Goal: Navigation & Orientation: Find specific page/section

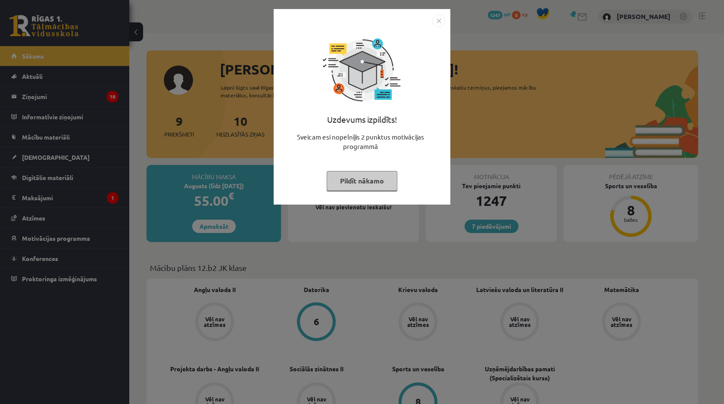
click at [436, 22] on img "Close" at bounding box center [438, 20] width 13 height 13
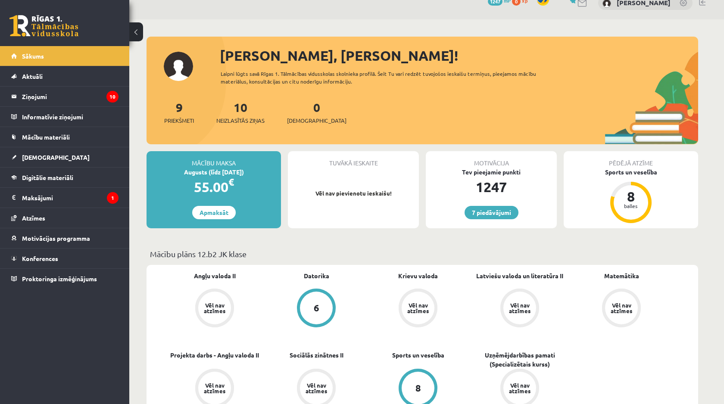
scroll to position [13, 0]
click at [99, 196] on legend "Maksājumi 1" at bounding box center [70, 198] width 97 height 20
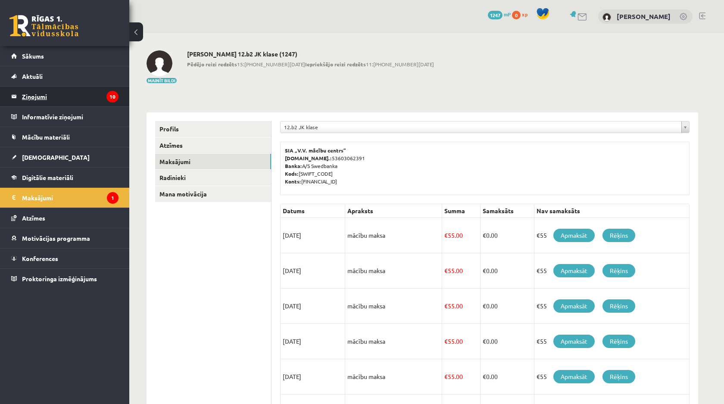
click at [89, 93] on legend "Ziņojumi 10" at bounding box center [70, 97] width 97 height 20
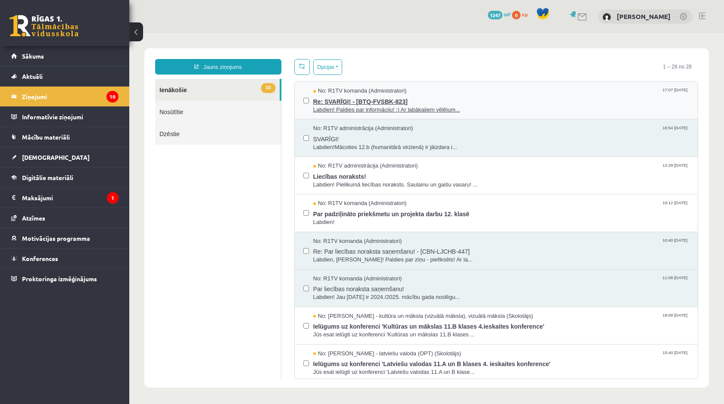
click at [418, 96] on span "Re: SVARĪGI! - [BTQ-FVSBK-823]" at bounding box center [501, 100] width 376 height 11
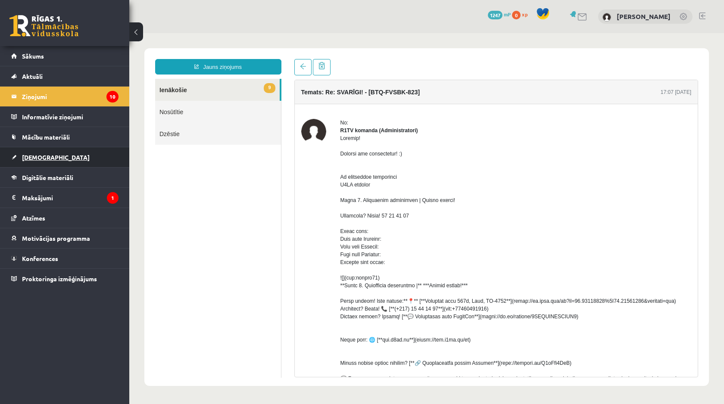
click at [57, 164] on link "[DEMOGRAPHIC_DATA]" at bounding box center [64, 157] width 107 height 20
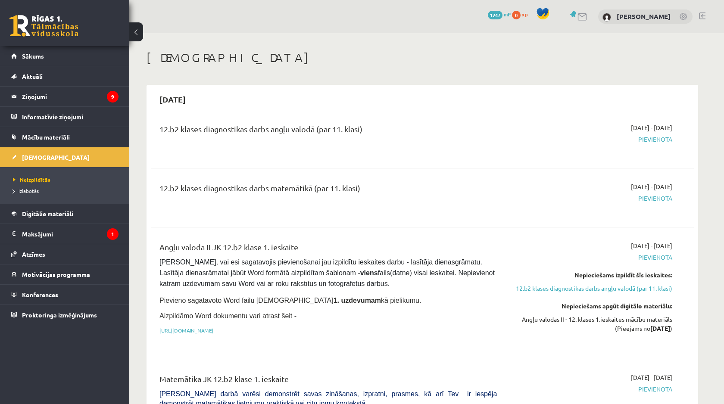
click at [215, 130] on div "12.b2 klases diagnostikas darbs angļu valodā (par 11. klasi)" at bounding box center [327, 131] width 337 height 16
click at [221, 109] on div "2025-09-15" at bounding box center [422, 99] width 543 height 20
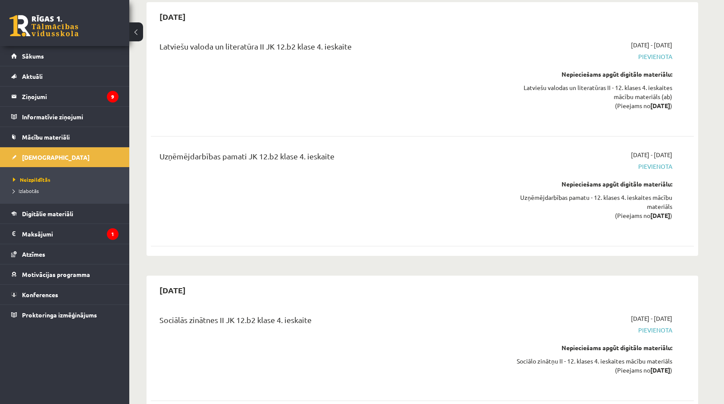
scroll to position [5444, 0]
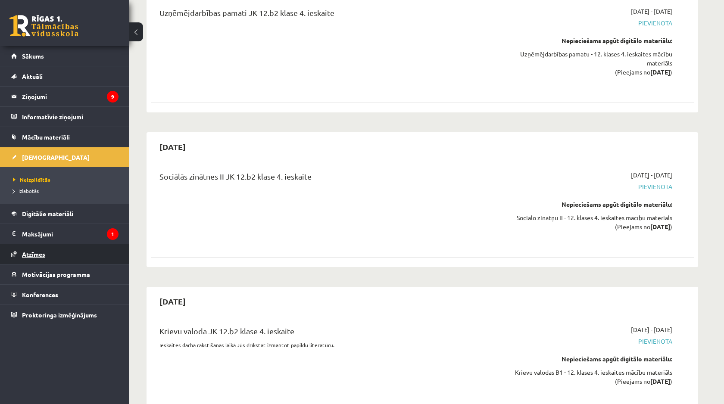
click at [53, 249] on link "Atzīmes" at bounding box center [64, 254] width 107 height 20
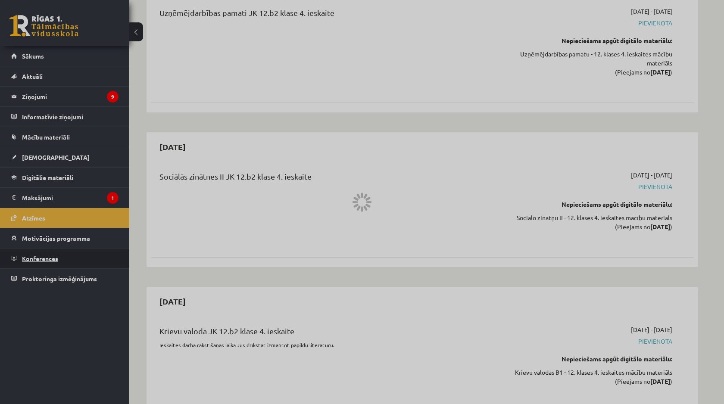
scroll to position [631, 0]
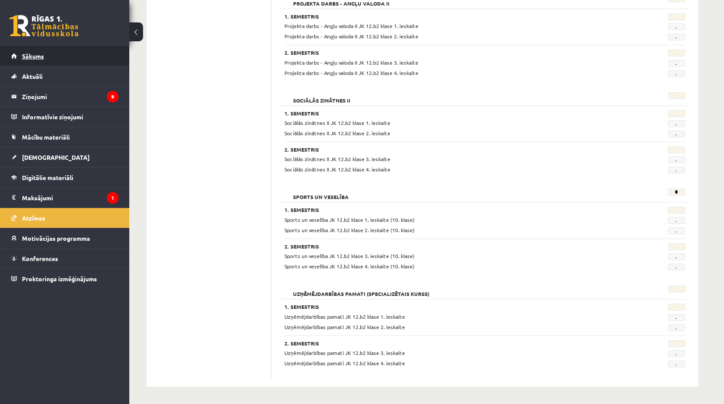
click at [27, 65] on link "Sākums" at bounding box center [64, 56] width 107 height 20
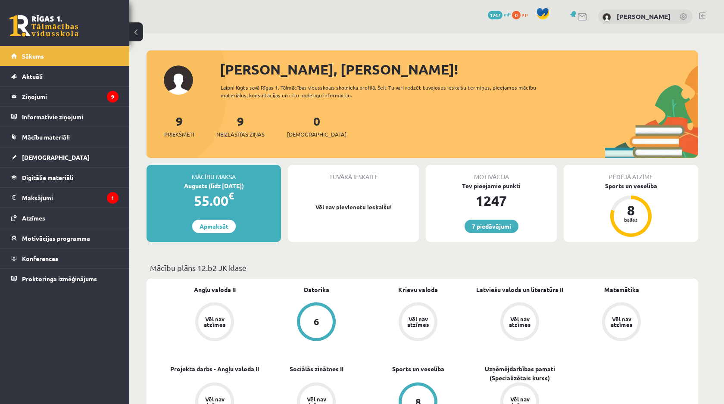
click at [27, 62] on link "Sākums" at bounding box center [64, 56] width 107 height 20
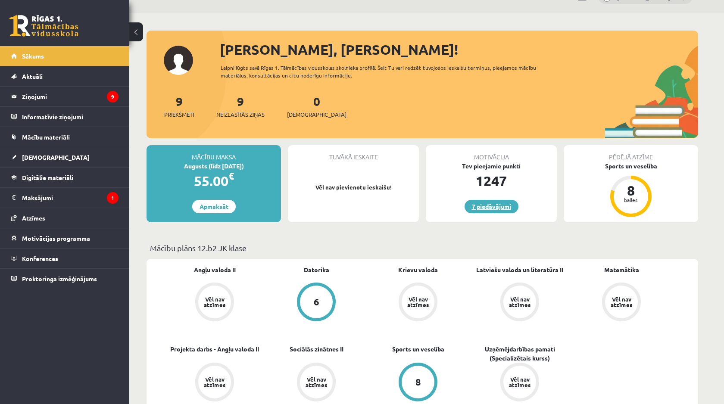
click at [480, 204] on link "7 piedāvājumi" at bounding box center [491, 206] width 54 height 13
